Goal: Information Seeking & Learning: Learn about a topic

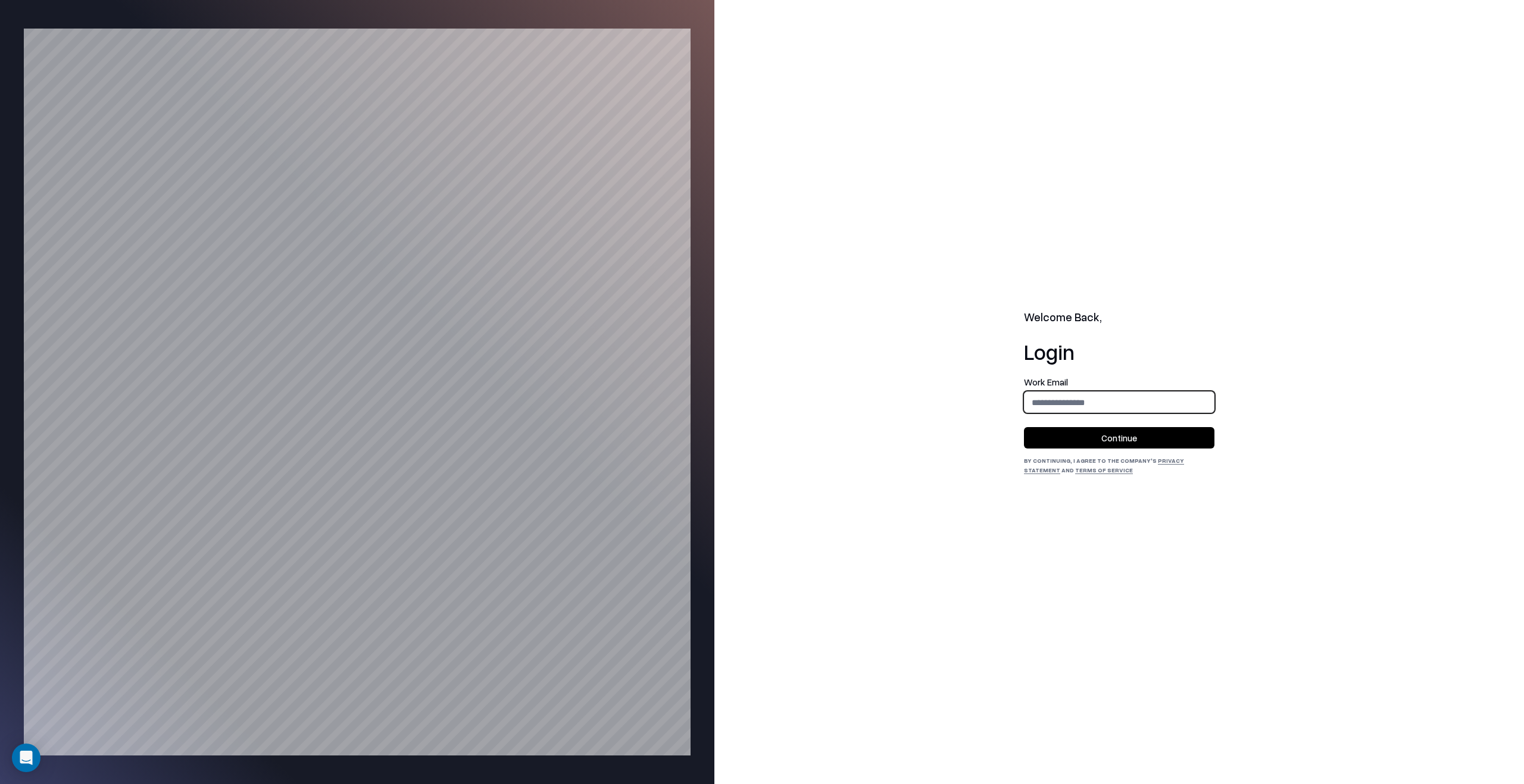
click at [1165, 406] on input "email" at bounding box center [1119, 402] width 189 height 22
type input "**********"
click at [1167, 428] on button "Continue" at bounding box center [1119, 437] width 190 height 22
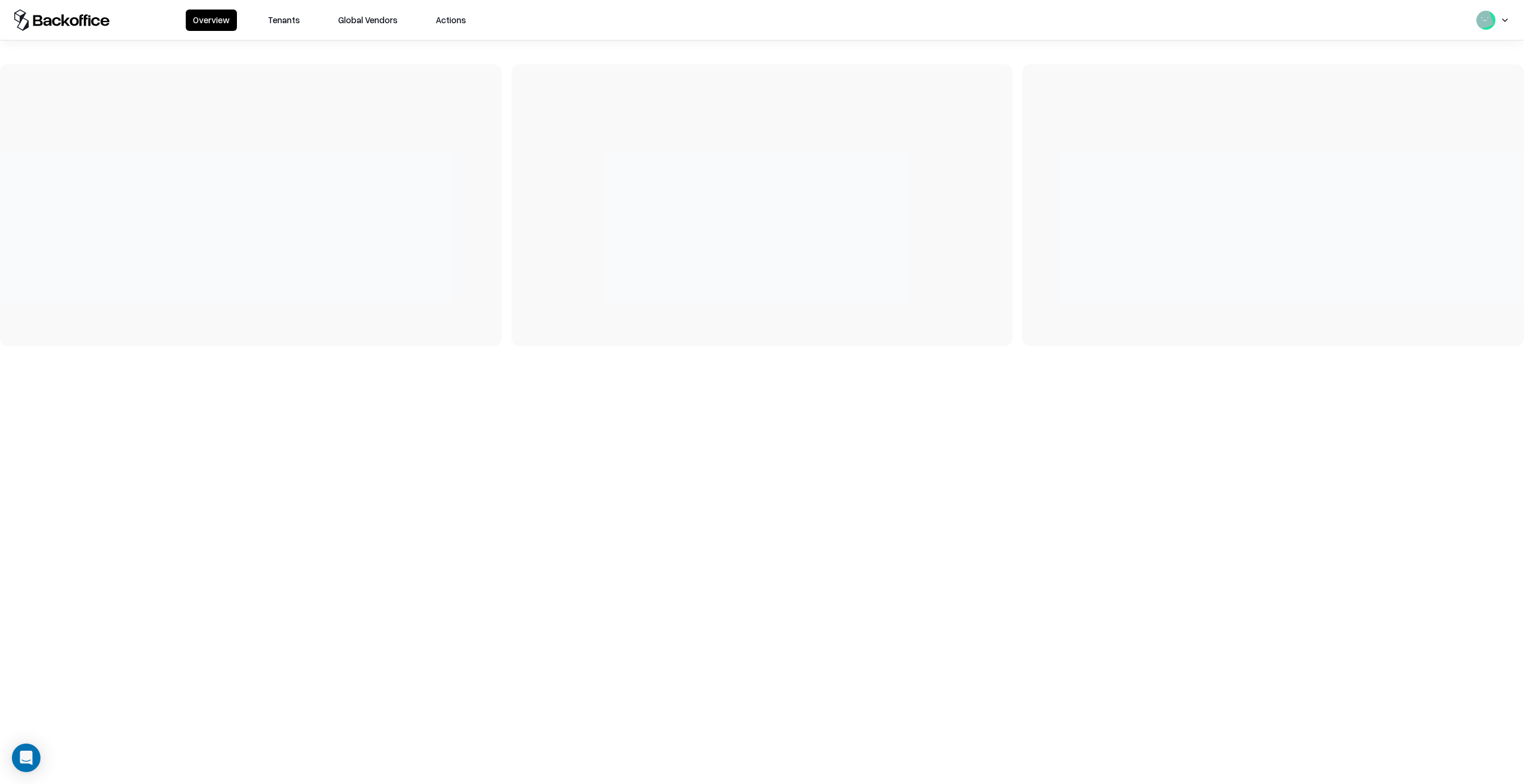
click at [301, 23] on button "Tenants" at bounding box center [284, 21] width 46 height 22
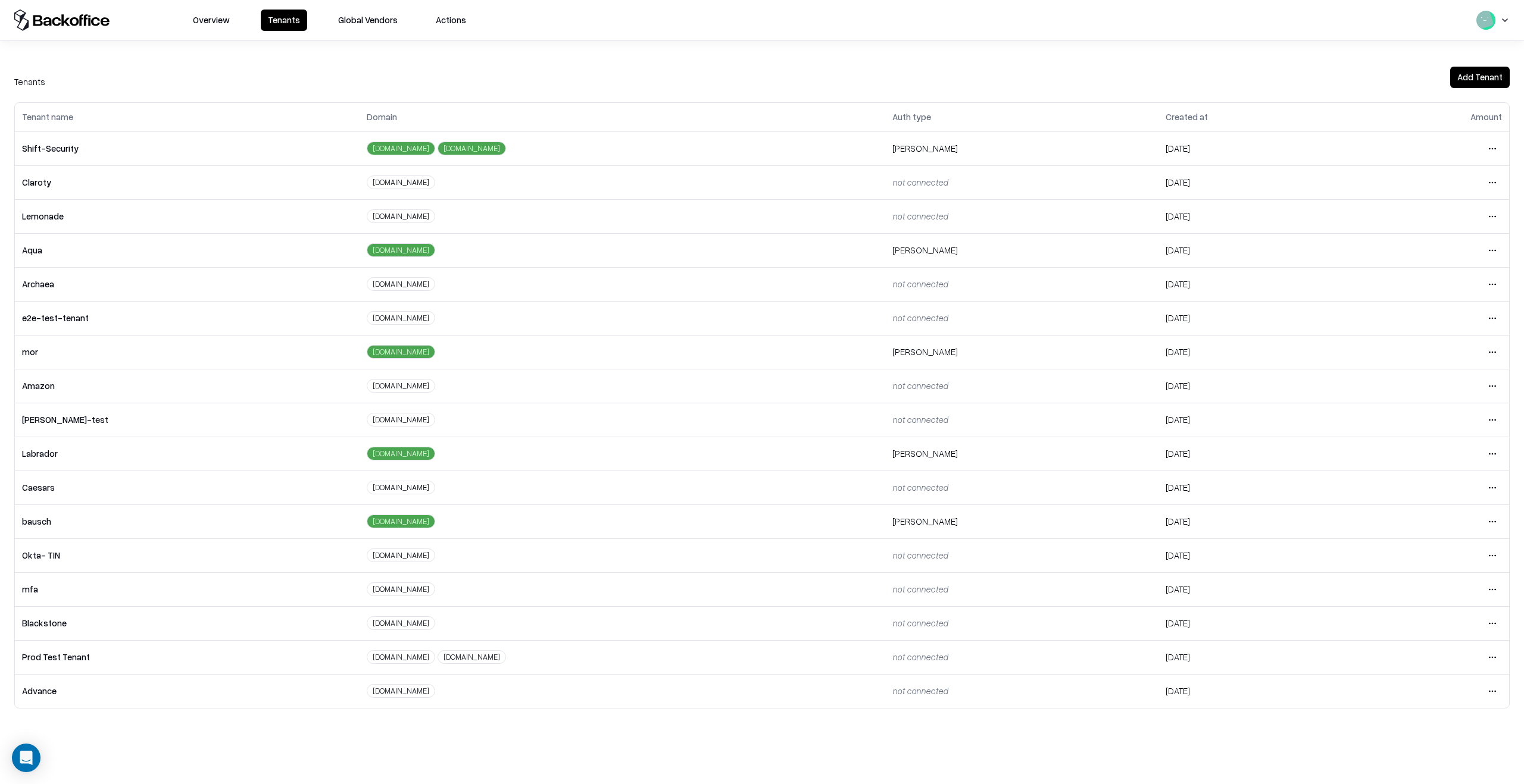
click at [1493, 516] on html "Overview Tenants Global Vendors Actions Tenants Add Tenant Tenant name Domain A…" at bounding box center [762, 392] width 1524 height 784
click at [1422, 618] on div "Login to tenant" at bounding box center [1441, 621] width 128 height 24
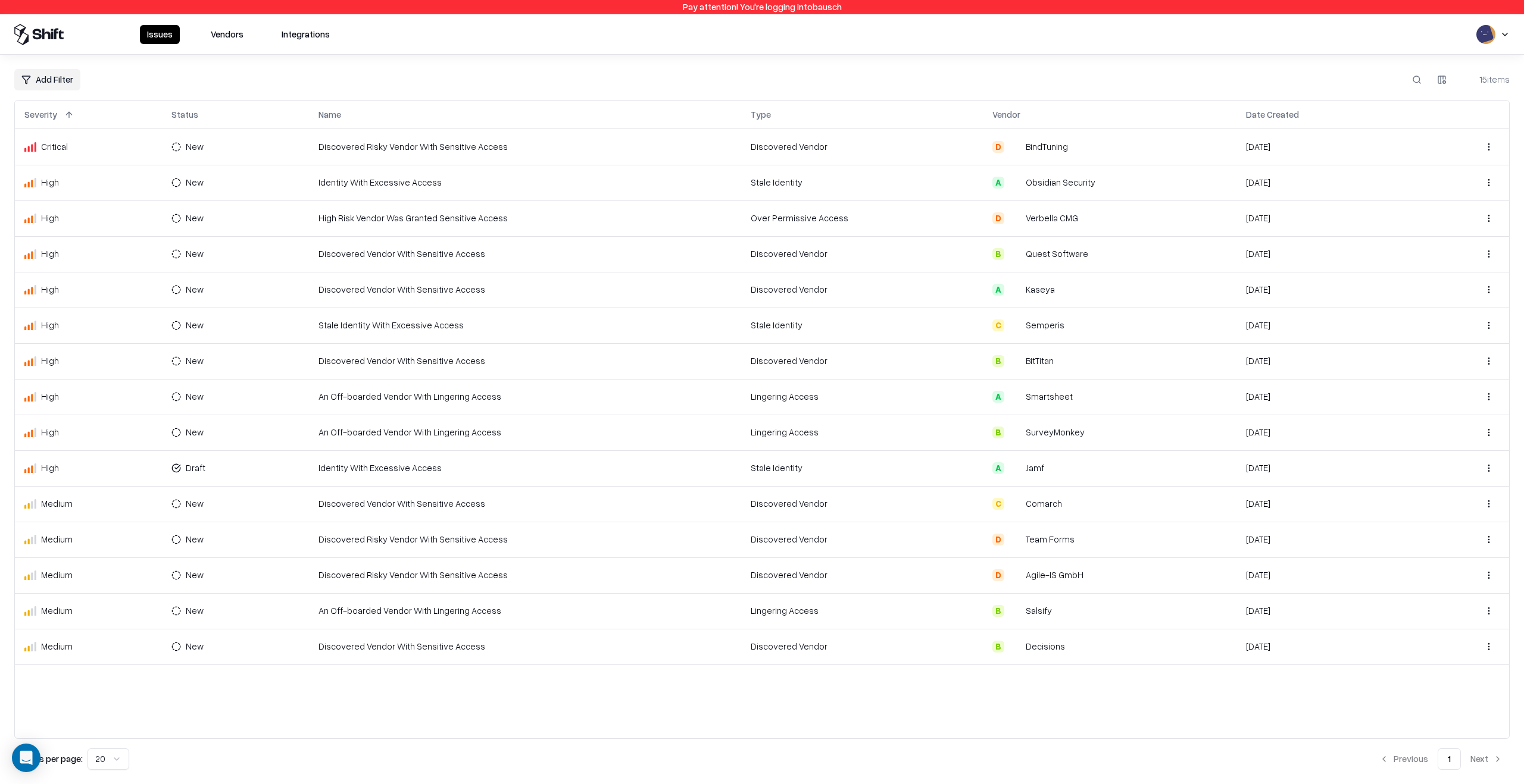
click at [228, 36] on button "Vendors" at bounding box center [227, 34] width 47 height 19
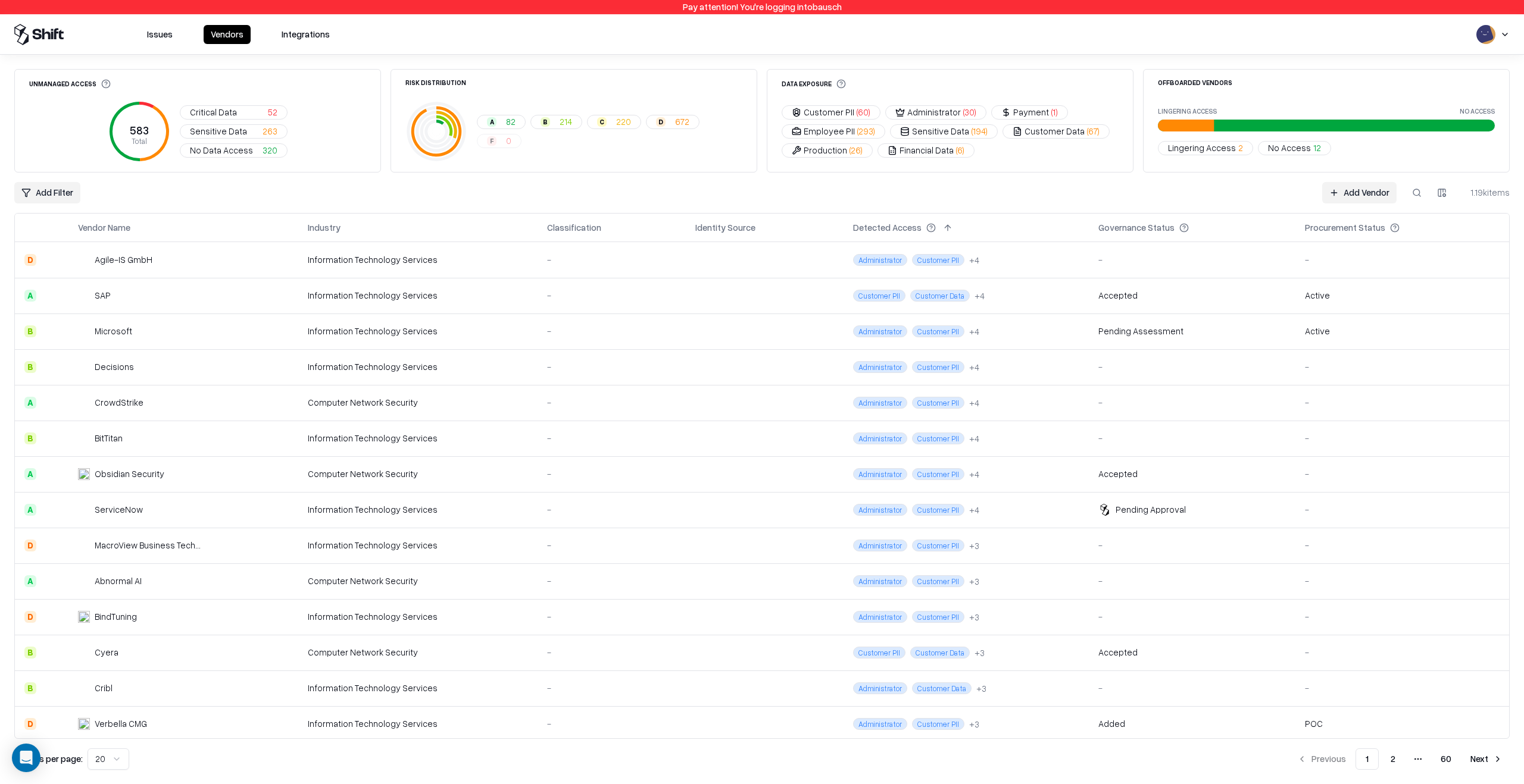
click at [1424, 199] on button at bounding box center [1416, 193] width 22 height 22
type input "******"
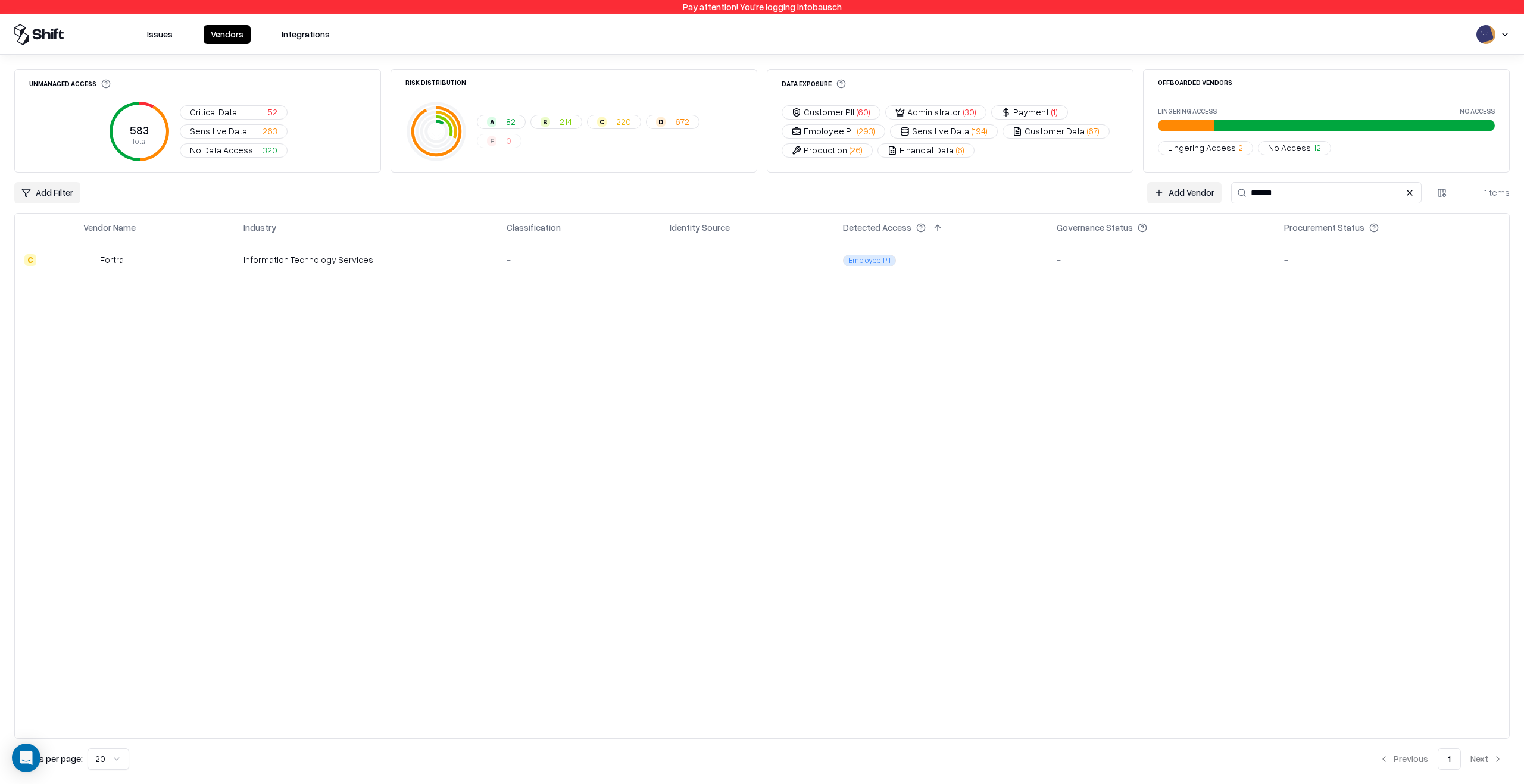
click at [659, 287] on div "Vendor Name Industry Classification Identity Source Detected Access Governance …" at bounding box center [761, 476] width 1495 height 526
click at [669, 266] on td at bounding box center [747, 260] width 174 height 36
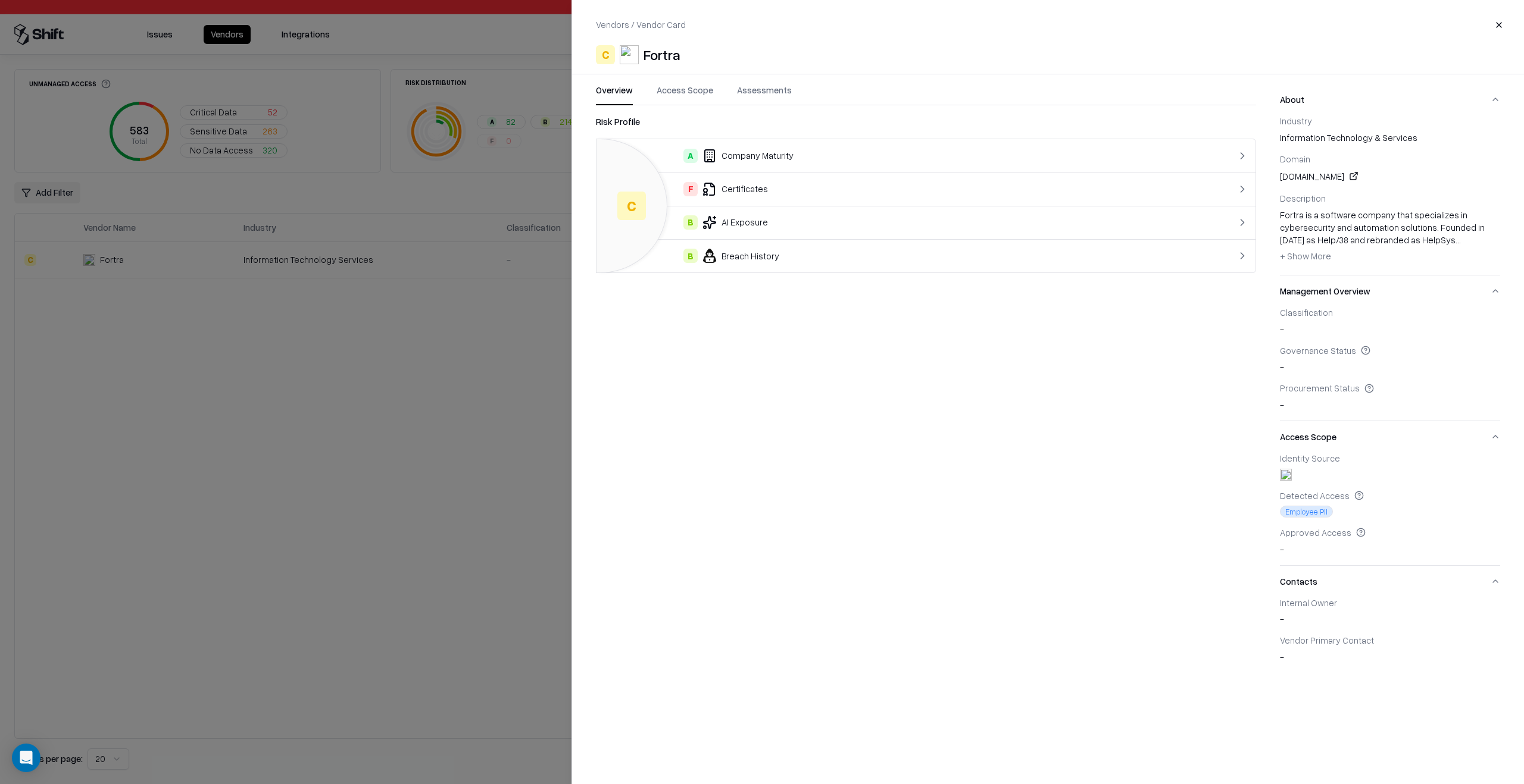
click at [696, 107] on div "Overview Access Scope Assessments Risk Profile C A Company Maturity F Certifica…" at bounding box center [913, 378] width 684 height 589
click at [696, 98] on button "Access Scope" at bounding box center [684, 94] width 56 height 22
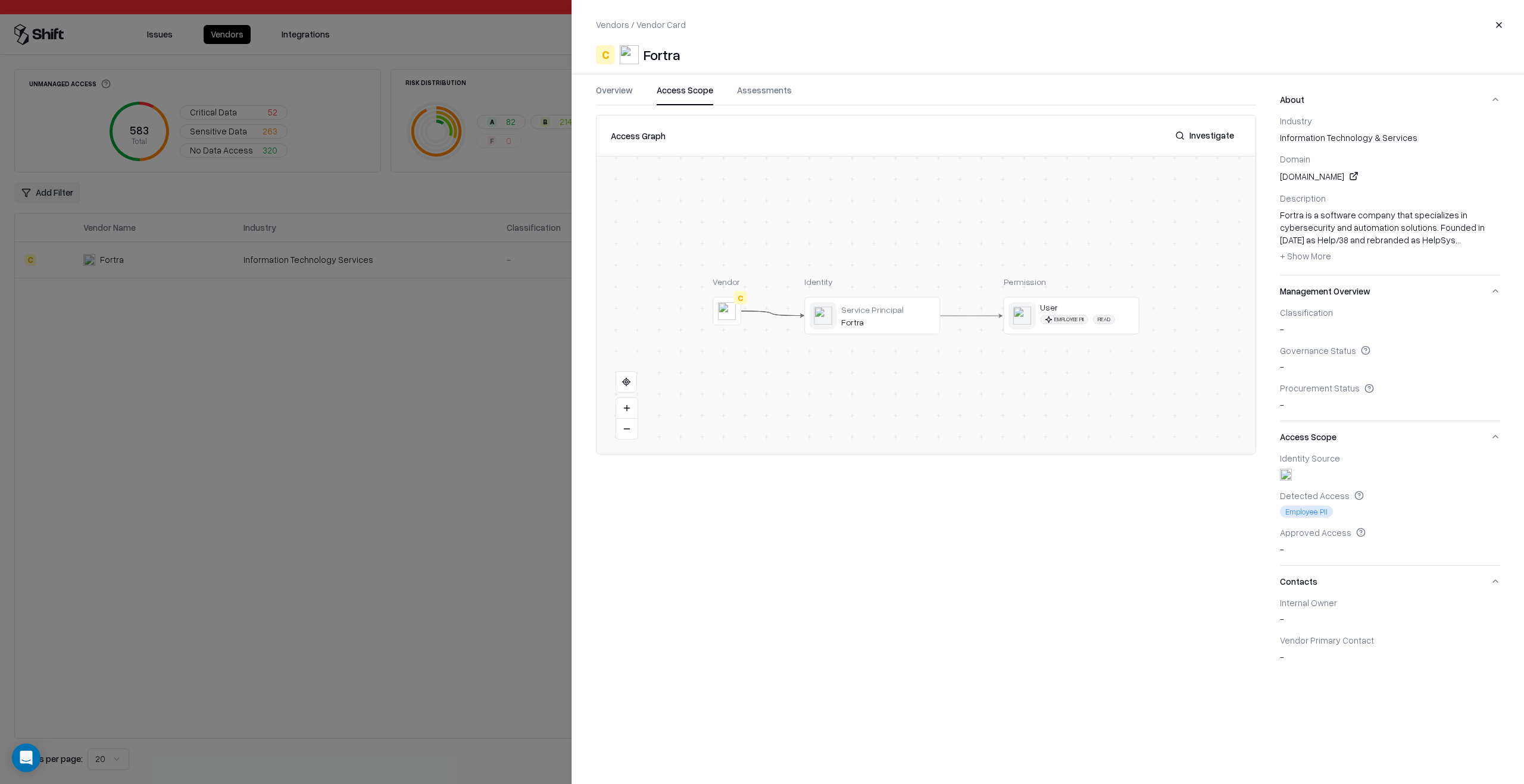
click at [694, 92] on button "Access Scope" at bounding box center [684, 94] width 56 height 22
click at [0, 0] on button at bounding box center [0, 0] width 0 height 0
click at [409, 461] on div at bounding box center [762, 392] width 1524 height 784
